Goal: Task Accomplishment & Management: Use online tool/utility

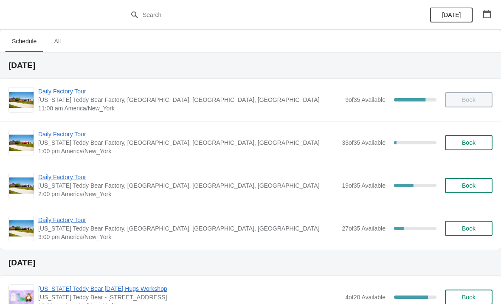
click at [70, 88] on span "Daily Factory Tour" at bounding box center [189, 91] width 303 height 8
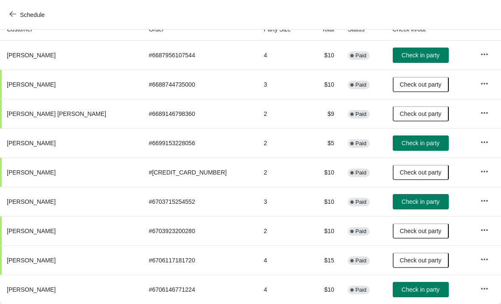
scroll to position [100, 0]
click at [480, 289] on icon "button" at bounding box center [484, 288] width 8 height 8
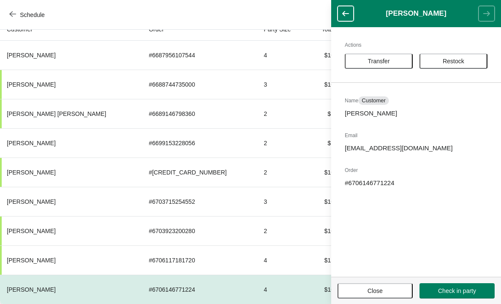
click at [383, 57] on button "Transfer" at bounding box center [379, 60] width 68 height 15
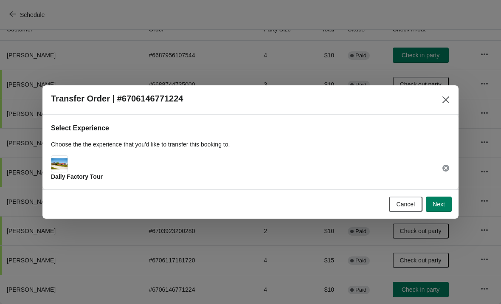
click at [435, 203] on span "Next" at bounding box center [439, 204] width 12 height 7
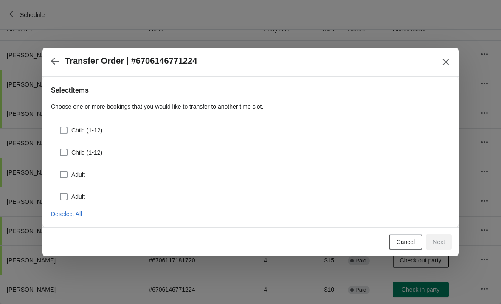
click at [62, 131] on span at bounding box center [64, 130] width 8 height 8
click at [60, 127] on input "Child (1-12)" at bounding box center [60, 126] width 0 height 0
checkbox input "true"
select select "Child (1-12)"
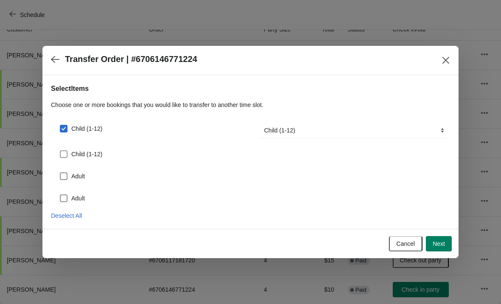
click at [61, 153] on span at bounding box center [64, 154] width 8 height 8
click at [60, 151] on input "Child (1-12)" at bounding box center [60, 150] width 0 height 0
checkbox input "true"
select select "Child (1-12)"
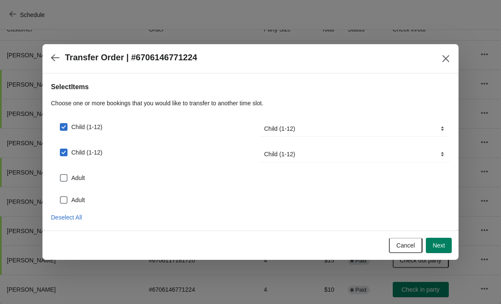
click at [64, 177] on span at bounding box center [64, 178] width 8 height 8
click at [60, 174] on input "Adult" at bounding box center [60, 174] width 0 height 0
checkbox input "true"
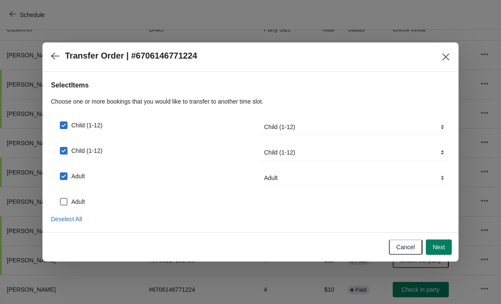
click at [65, 202] on span at bounding box center [64, 202] width 8 height 8
click at [60, 198] on input "Adult" at bounding box center [60, 198] width 0 height 0
checkbox input "true"
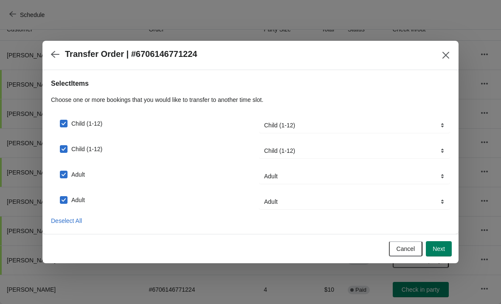
click at [434, 248] on span "Next" at bounding box center [439, 248] width 12 height 7
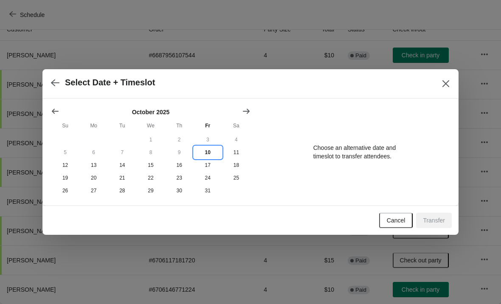
click at [202, 153] on button "10" at bounding box center [208, 152] width 28 height 13
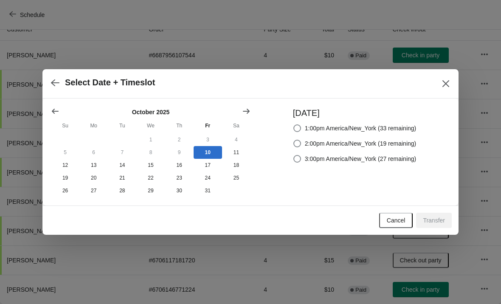
click at [293, 122] on label "1:00pm America/New_York (33 remaining)" at bounding box center [355, 128] width 124 height 12
click at [293, 124] on input "1:00pm America/New_York (33 remaining)" at bounding box center [293, 124] width 0 height 0
radio input "true"
click at [436, 220] on span "Transfer" at bounding box center [434, 220] width 22 height 7
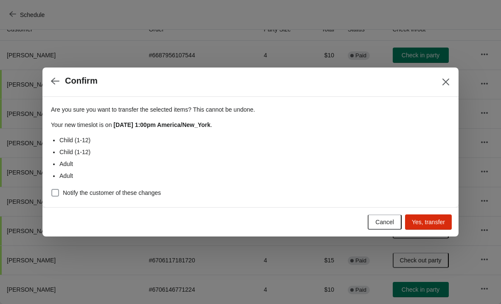
click at [54, 191] on span at bounding box center [55, 193] width 8 height 8
click at [52, 189] on input "Notify the customer of these changes" at bounding box center [51, 189] width 0 height 0
checkbox input "true"
click at [427, 220] on span "Yes, transfer" at bounding box center [428, 222] width 33 height 7
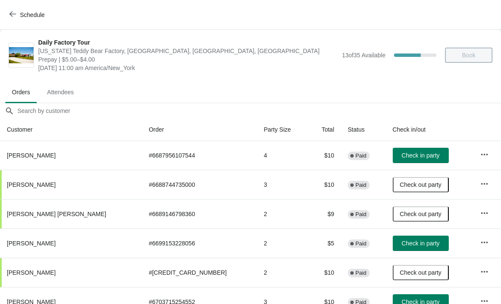
scroll to position [71, 0]
